Goal: Task Accomplishment & Management: Use online tool/utility

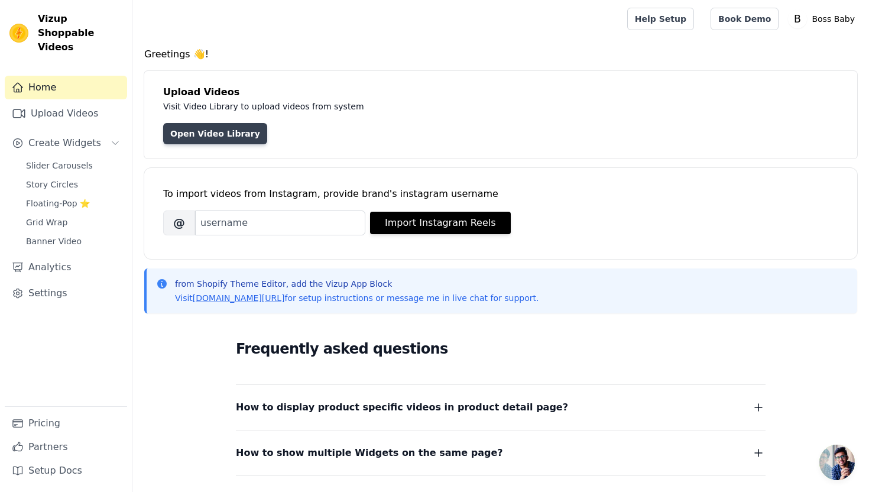
click at [228, 137] on link "Open Video Library" at bounding box center [215, 133] width 104 height 21
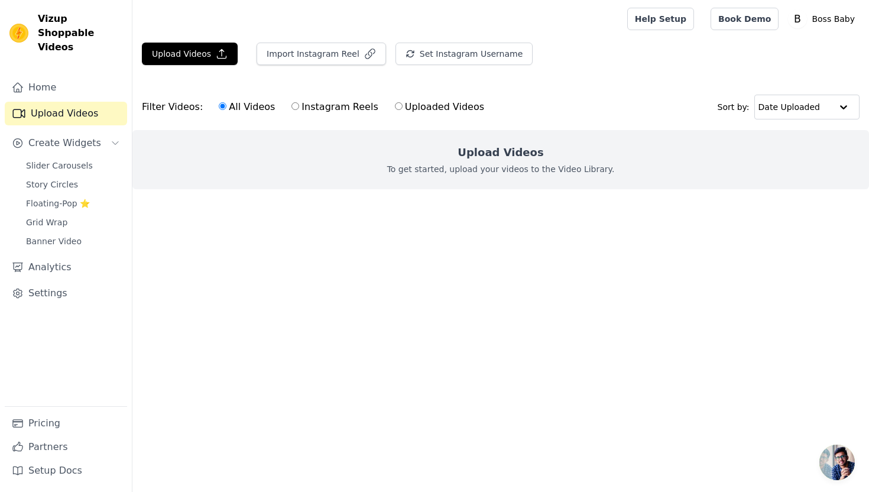
click at [395, 105] on input "Uploaded Videos" at bounding box center [399, 106] width 8 height 8
radio input "true"
click at [207, 56] on button "Upload Videos" at bounding box center [190, 54] width 96 height 22
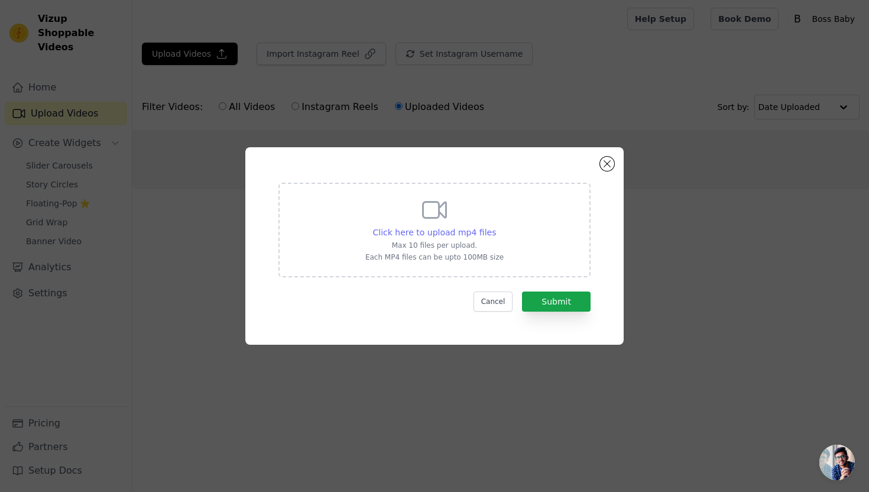
click at [448, 230] on span "Click here to upload mp4 files" at bounding box center [434, 231] width 123 height 9
click at [495, 226] on input "Click here to upload mp4 files Max 10 files per upload. Each MP4 files can be u…" at bounding box center [495, 226] width 1 height 1
type input "C:\fakepath\Not your basic bear-printed nonsense (3).mp4"
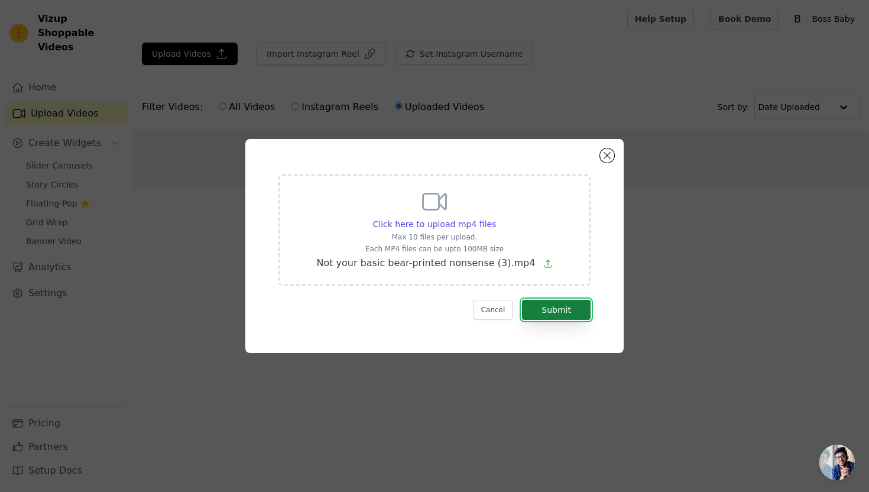
click at [575, 310] on button "Submit" at bounding box center [556, 310] width 69 height 20
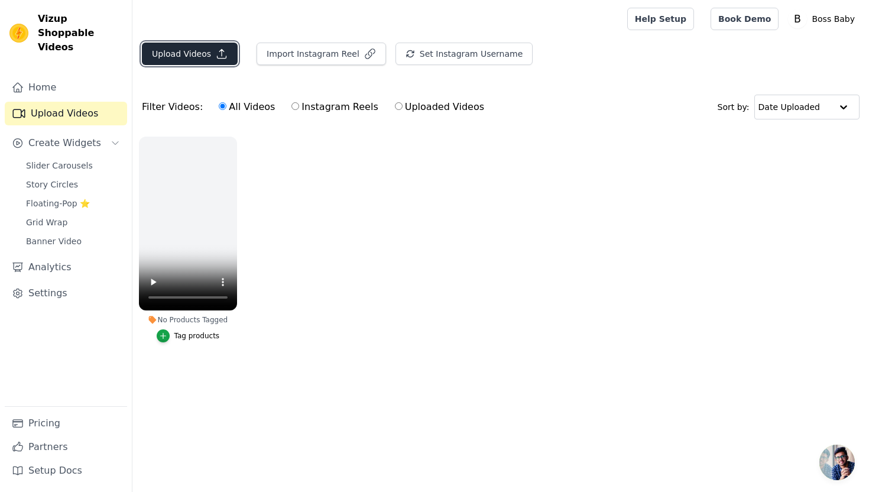
click at [205, 58] on button "Upload Videos" at bounding box center [190, 54] width 96 height 22
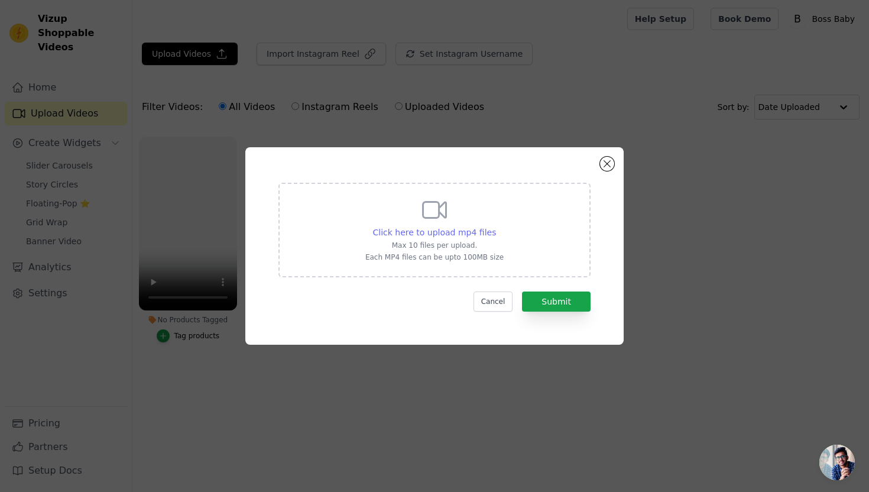
click at [450, 236] on span "Click here to upload mp4 files" at bounding box center [434, 231] width 123 height 9
click at [495, 226] on input "Click here to upload mp4 files Max 10 files per upload. Each MP4 files can be u…" at bounding box center [495, 226] width 1 height 1
type input "C:\fakepath\Cute Modern Simple Kids Store Star Logo (1).mp4"
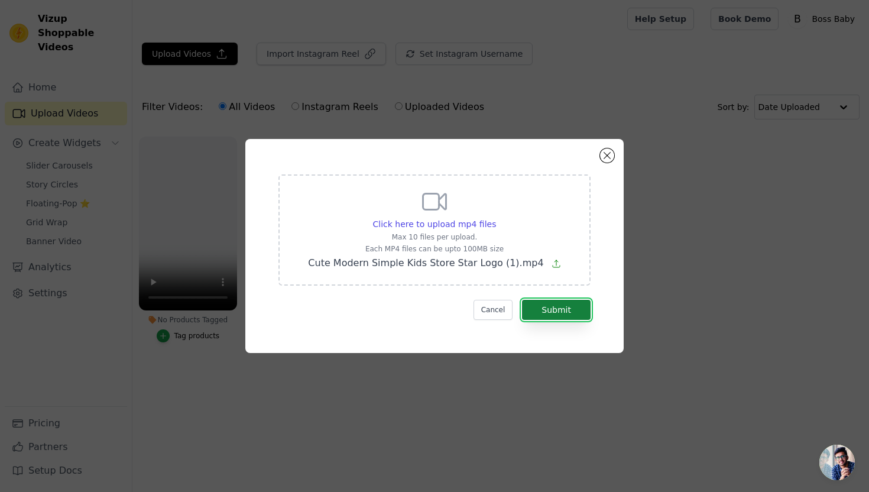
click at [557, 311] on button "Submit" at bounding box center [556, 310] width 69 height 20
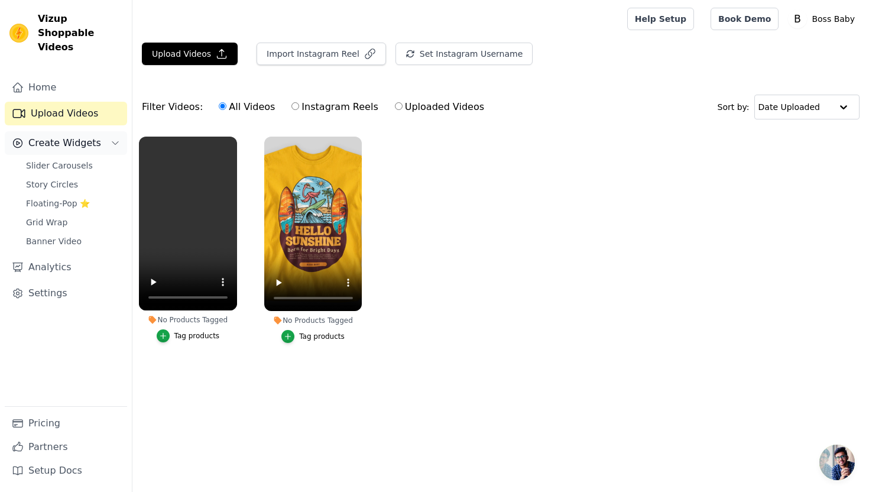
click at [117, 138] on icon "Sidebar" at bounding box center [114, 142] width 9 height 9
click at [86, 233] on link "Banner Video" at bounding box center [73, 241] width 108 height 17
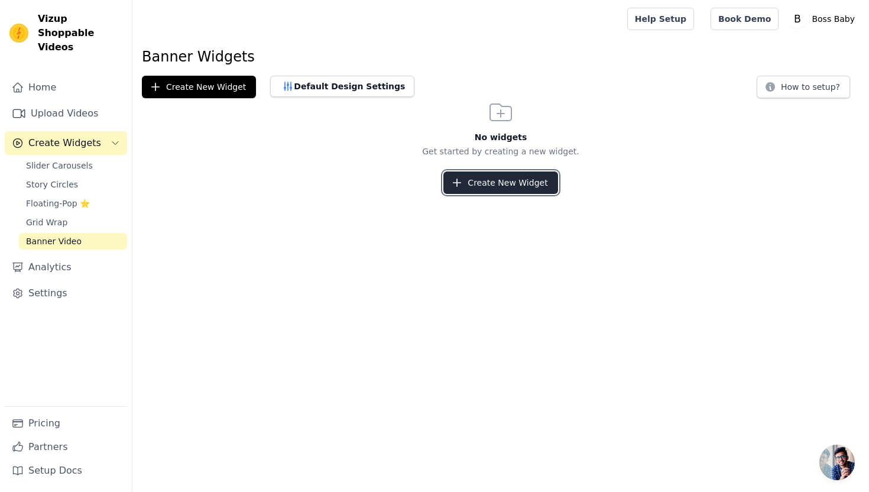
click at [486, 184] on button "Create New Widget" at bounding box center [500, 182] width 114 height 22
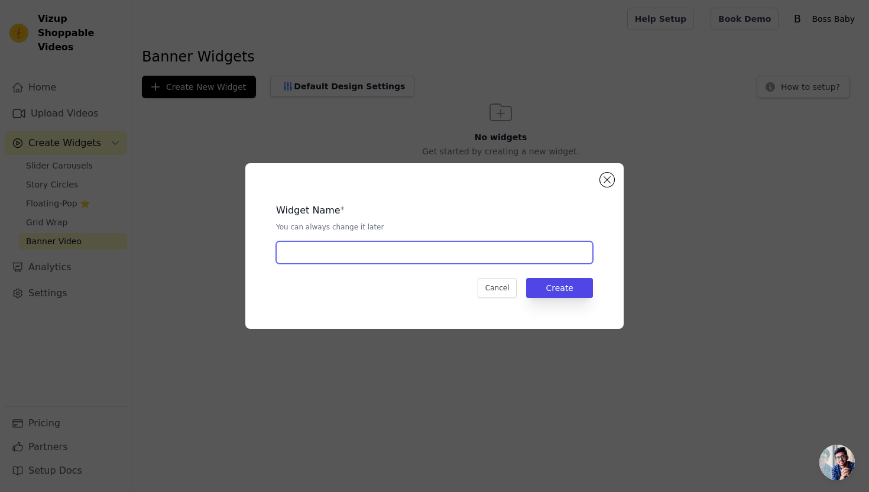
click at [384, 251] on input "text" at bounding box center [434, 252] width 317 height 22
type input "Banner 1"
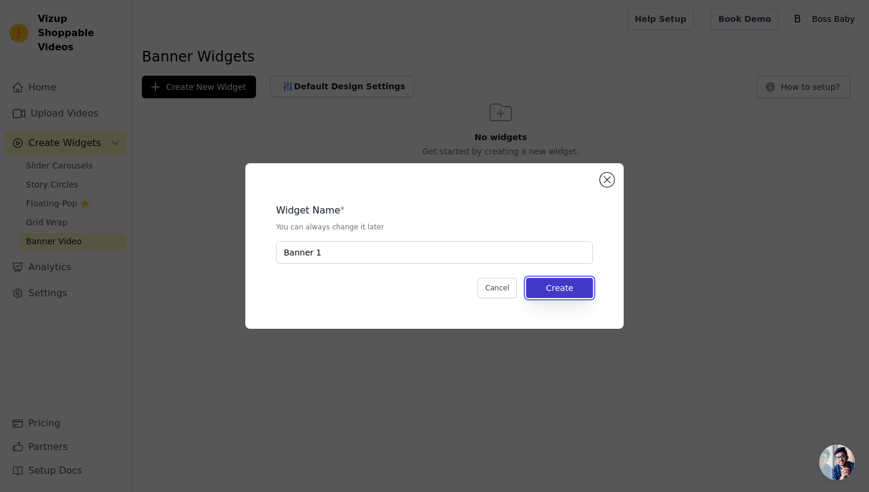
click at [557, 290] on button "Create" at bounding box center [559, 288] width 67 height 20
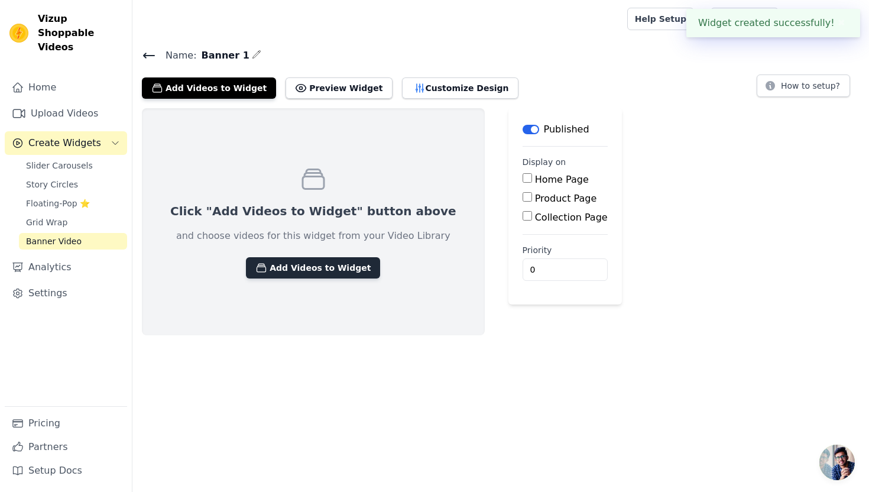
click at [316, 271] on button "Add Videos to Widget" at bounding box center [313, 267] width 134 height 21
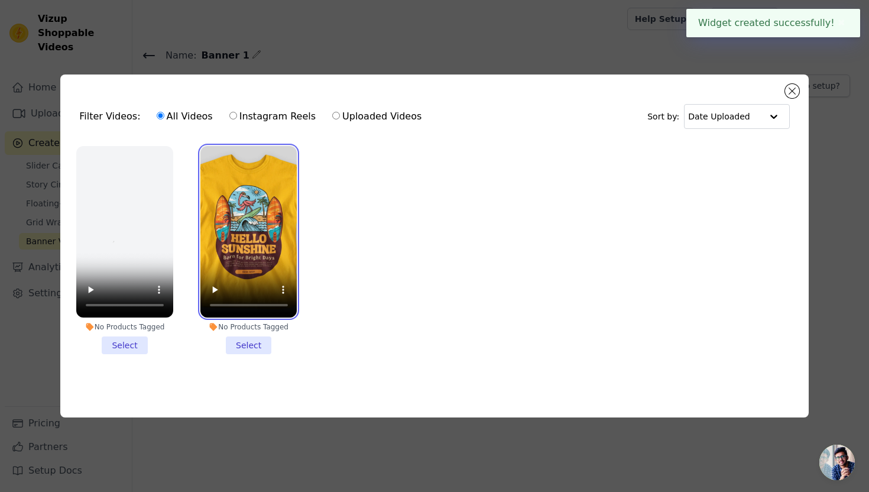
click at [274, 256] on video at bounding box center [248, 232] width 97 height 172
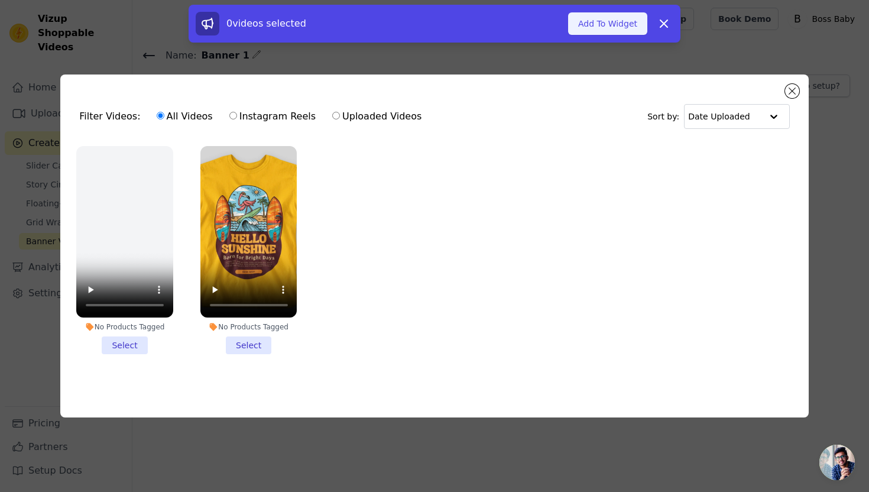
click at [603, 17] on button "Add To Widget" at bounding box center [607, 23] width 79 height 22
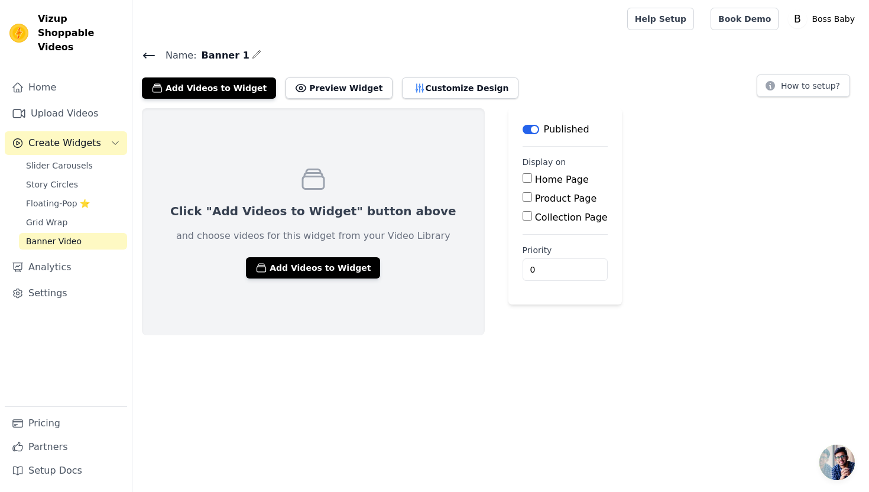
click at [522, 177] on input "Home Page" at bounding box center [526, 177] width 9 height 9
checkbox input "true"
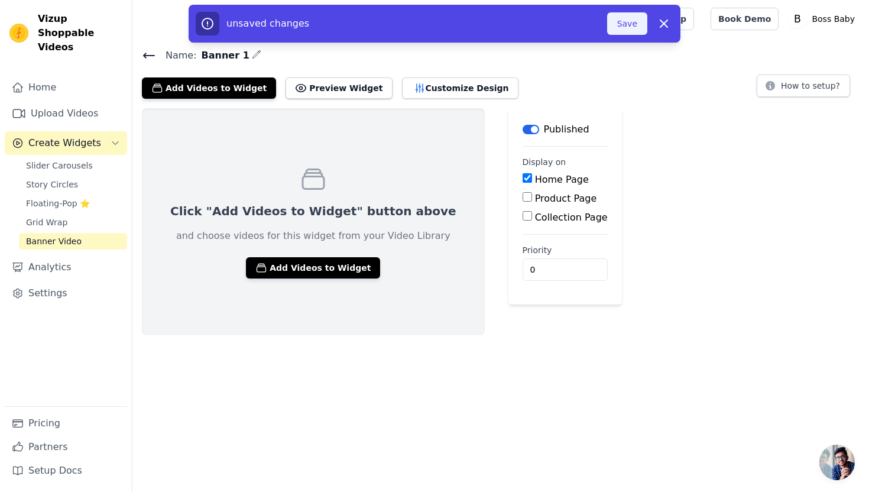
click at [631, 24] on button "Save" at bounding box center [627, 23] width 40 height 22
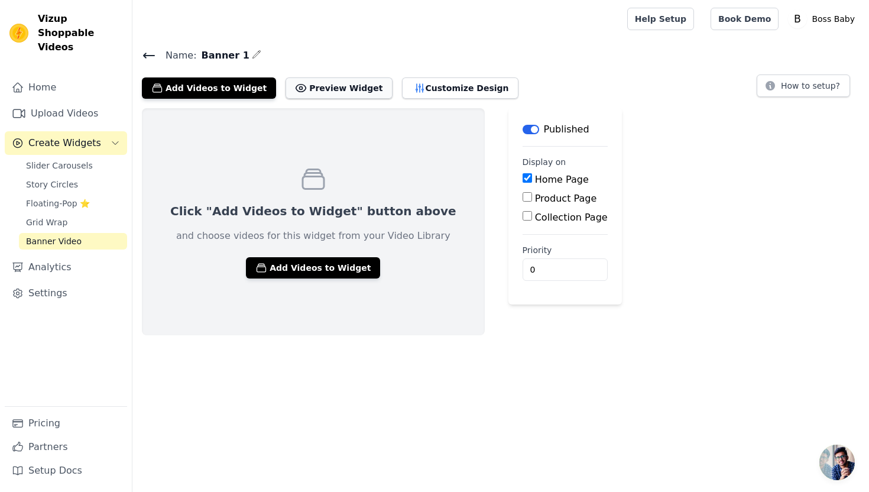
click at [296, 84] on button "Preview Widget" at bounding box center [338, 87] width 106 height 21
click at [425, 89] on button "Customize Design" at bounding box center [460, 87] width 116 height 21
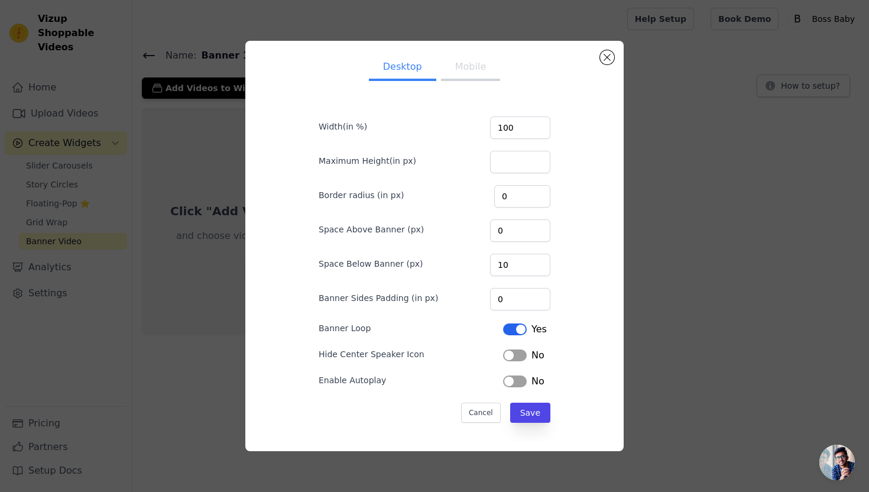
click at [480, 70] on button "Mobile" at bounding box center [470, 68] width 59 height 26
click at [489, 408] on button "Cancel" at bounding box center [481, 412] width 40 height 20
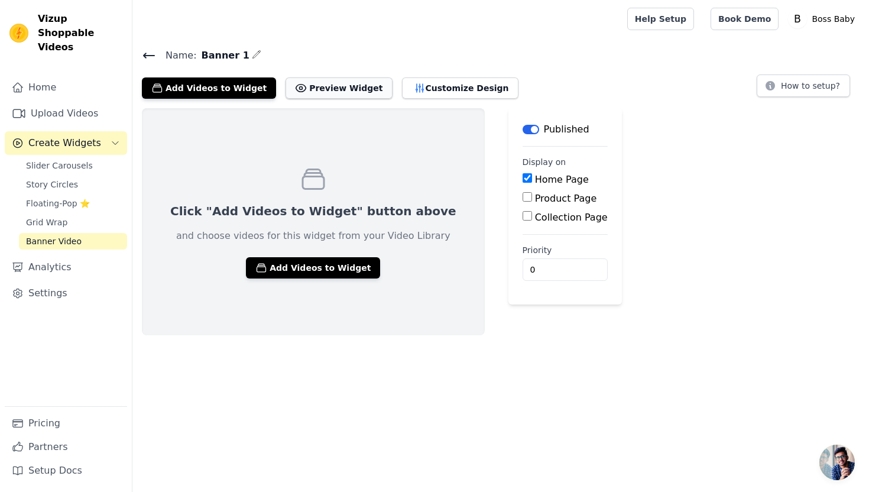
click at [334, 93] on button "Preview Widget" at bounding box center [338, 87] width 106 height 21
click at [446, 87] on button "Customize Design" at bounding box center [460, 87] width 116 height 21
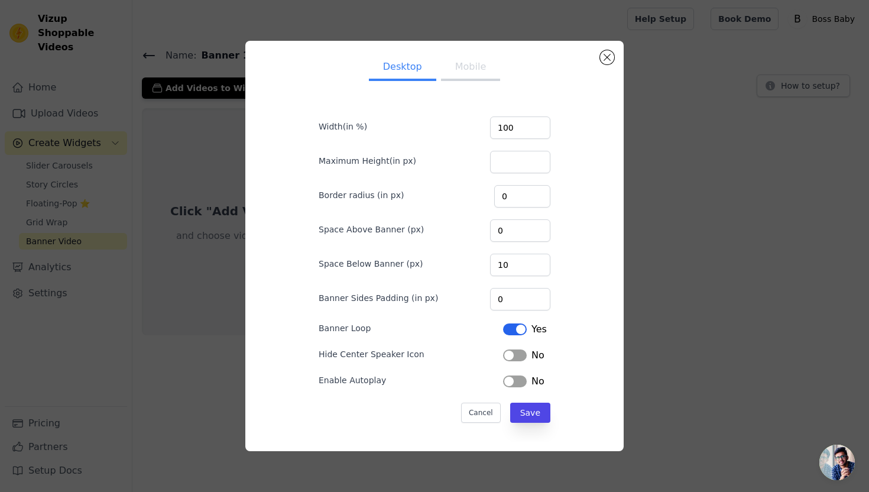
click at [465, 67] on button "Mobile" at bounding box center [470, 68] width 59 height 26
click at [515, 385] on button "Label" at bounding box center [515, 381] width 24 height 12
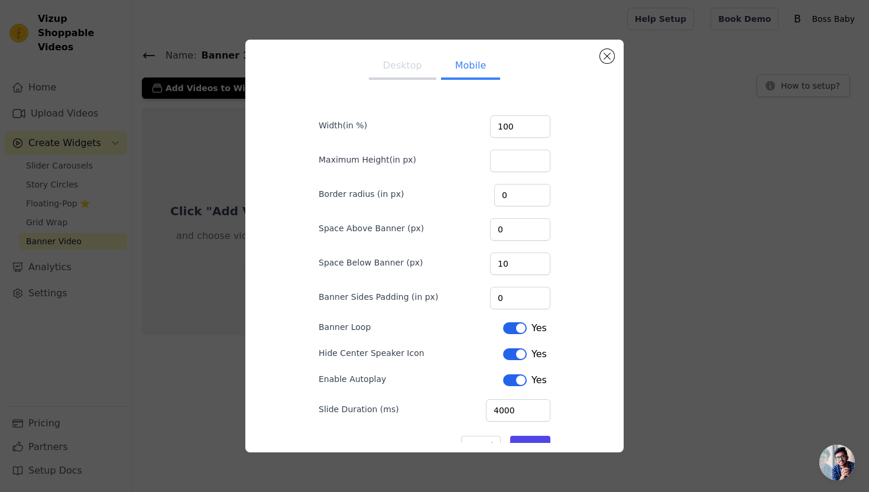
scroll to position [32, 0]
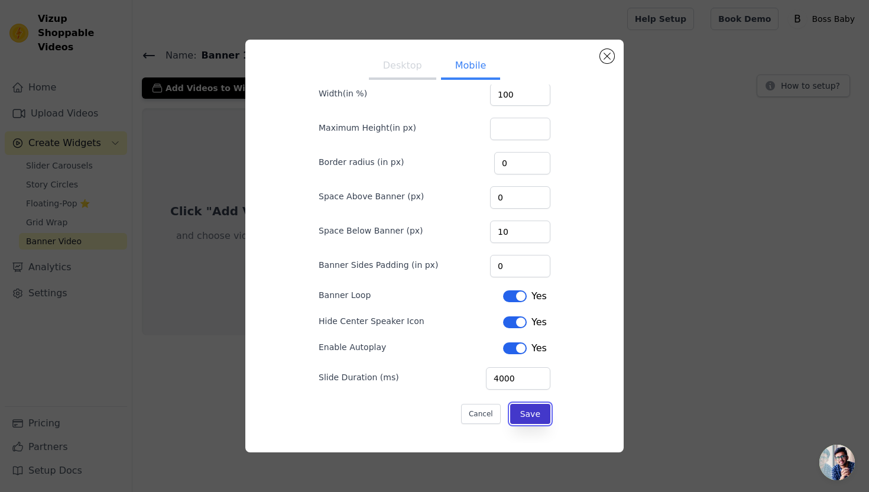
click at [544, 415] on button "Save" at bounding box center [530, 414] width 40 height 20
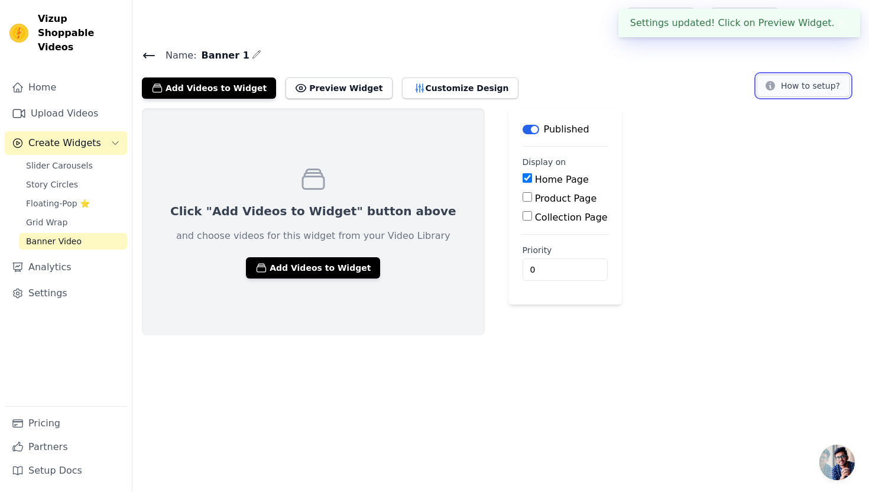
click at [809, 80] on button "How to setup?" at bounding box center [802, 85] width 93 height 22
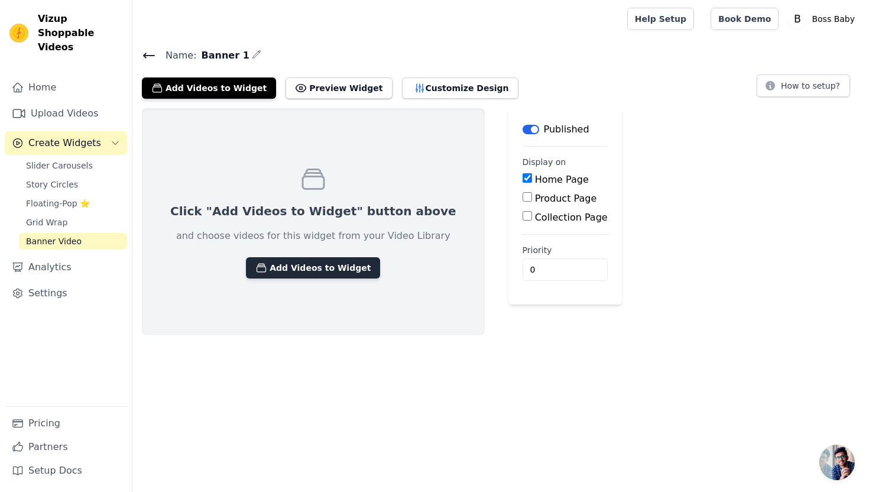
click at [298, 264] on button "Add Videos to Widget" at bounding box center [313, 267] width 134 height 21
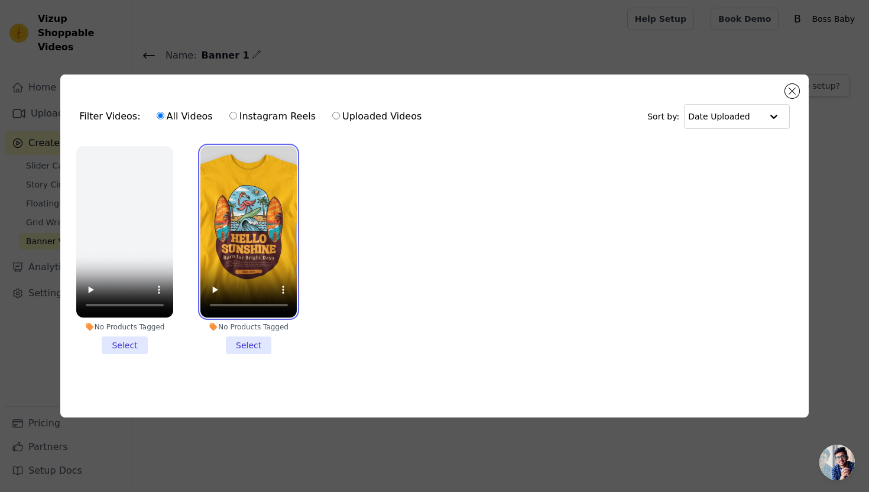
click at [277, 227] on video at bounding box center [248, 232] width 97 height 172
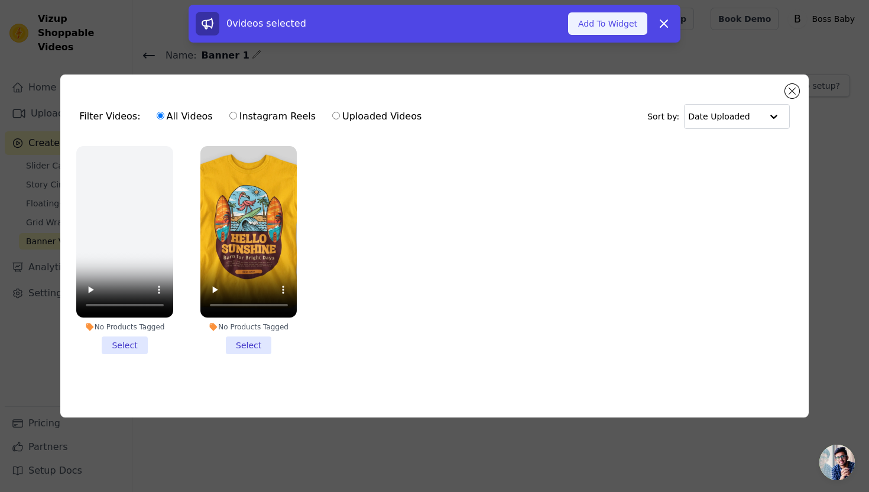
click at [596, 28] on button "Add To Widget" at bounding box center [607, 23] width 79 height 22
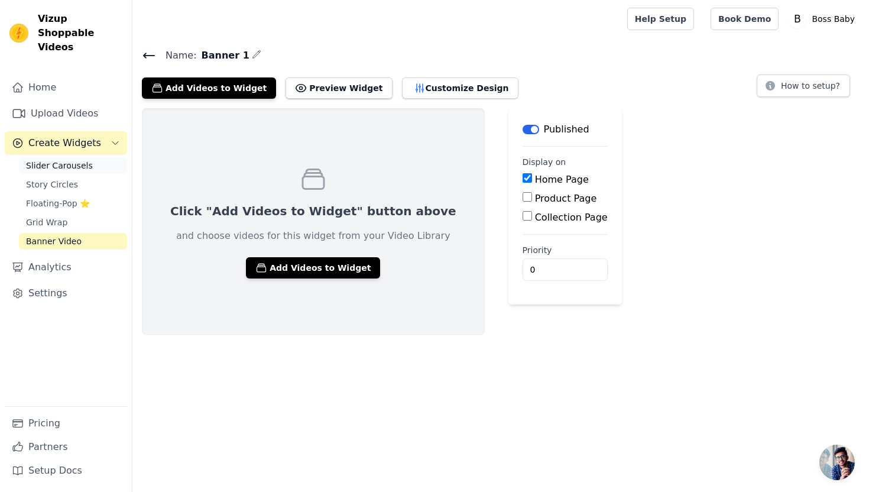
click at [90, 157] on link "Slider Carousels" at bounding box center [73, 165] width 108 height 17
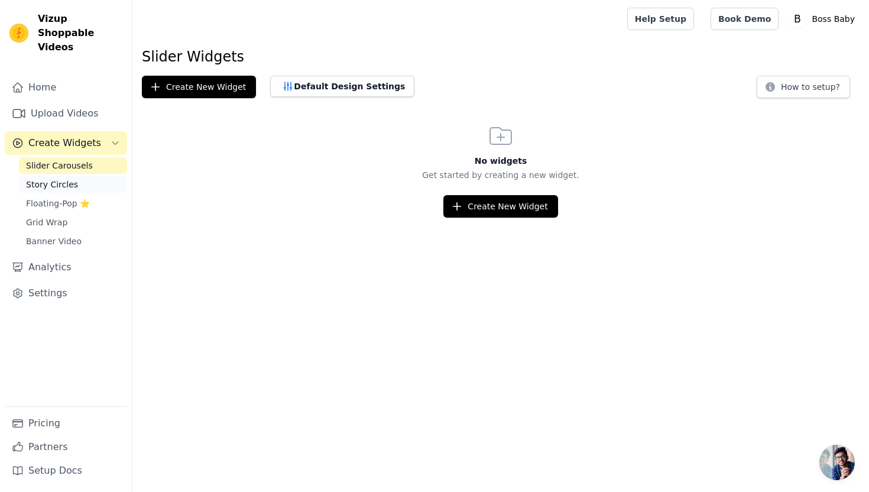
click at [92, 176] on link "Story Circles" at bounding box center [73, 184] width 108 height 17
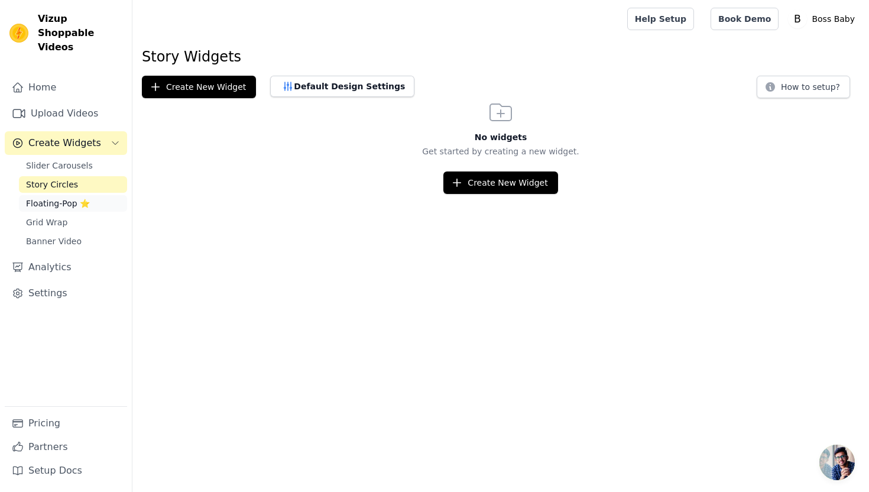
click at [110, 195] on link "Floating-Pop ⭐" at bounding box center [73, 203] width 108 height 17
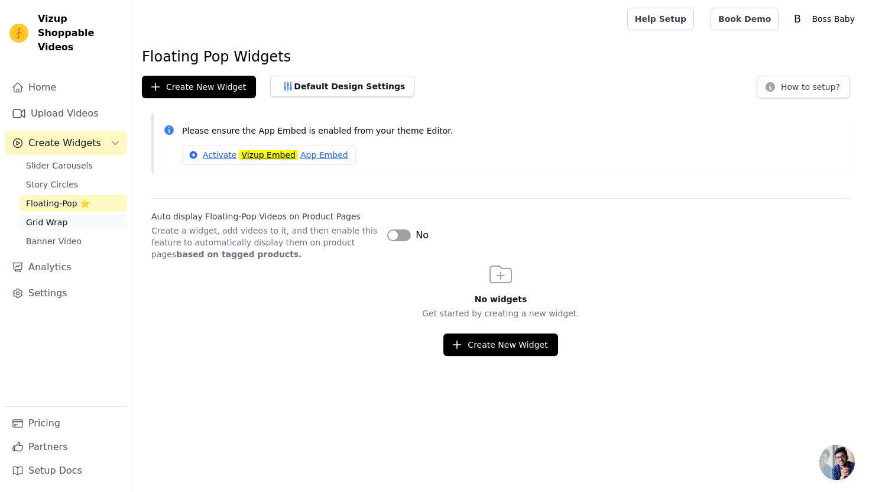
click at [108, 214] on link "Grid Wrap" at bounding box center [73, 222] width 108 height 17
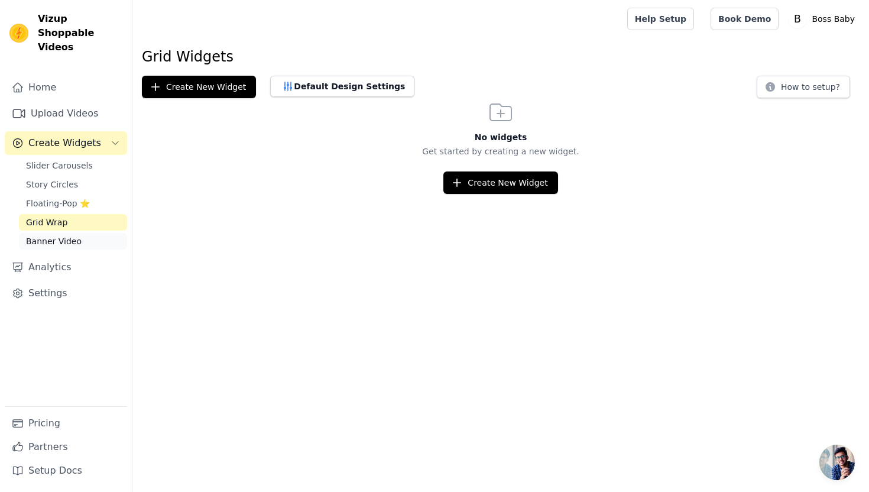
click at [105, 233] on link "Banner Video" at bounding box center [73, 241] width 108 height 17
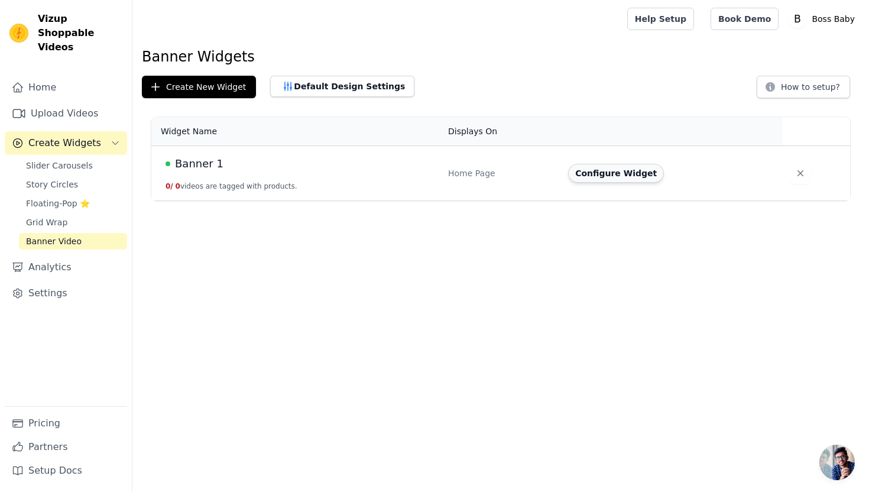
click at [600, 180] on button "Configure Widget" at bounding box center [616, 173] width 96 height 19
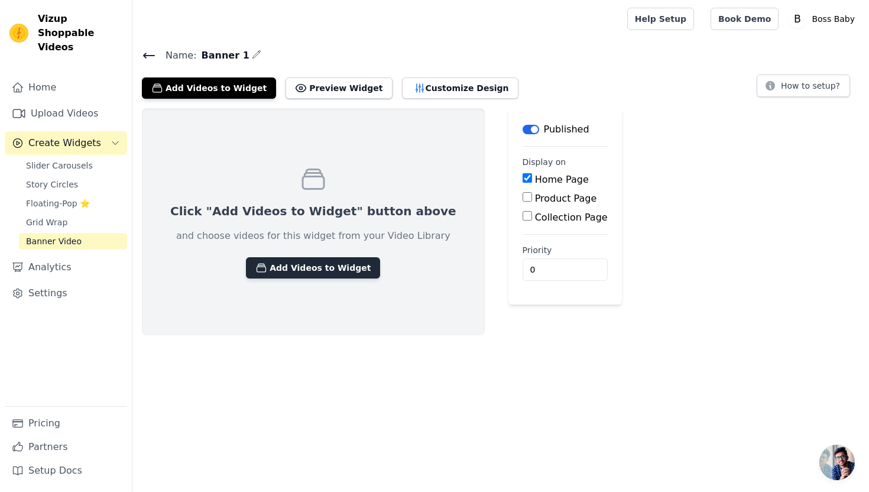
click at [329, 269] on button "Add Videos to Widget" at bounding box center [313, 267] width 134 height 21
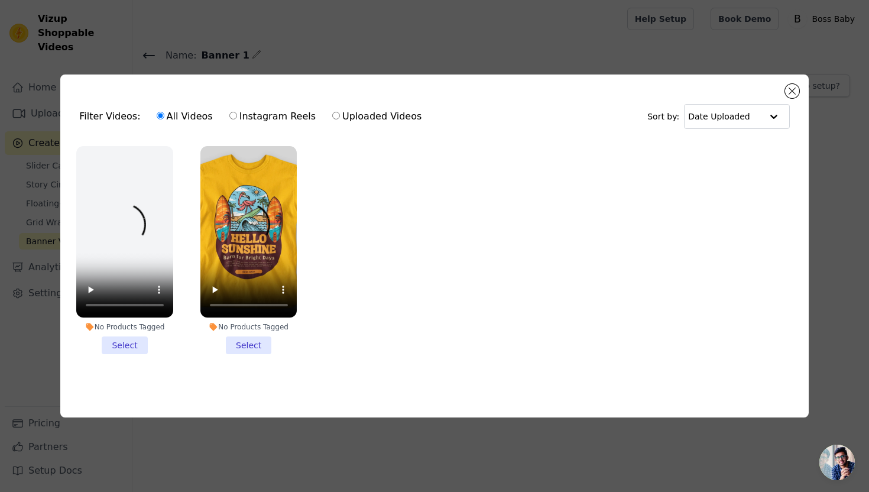
click at [251, 345] on li "No Products Tagged Select" at bounding box center [248, 250] width 97 height 209
click at [0, 0] on input "No Products Tagged Select" at bounding box center [0, 0] width 0 height 0
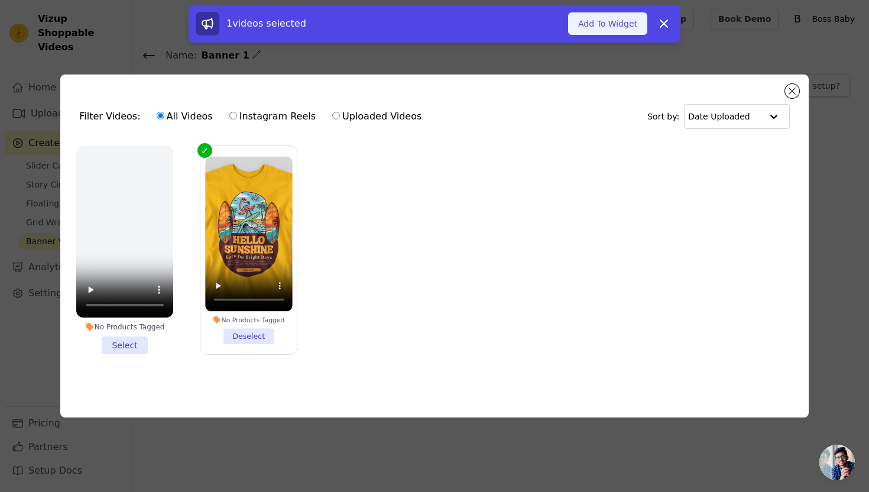
click at [597, 25] on button "Add To Widget" at bounding box center [607, 23] width 79 height 22
